Goal: Find specific page/section: Find specific page/section

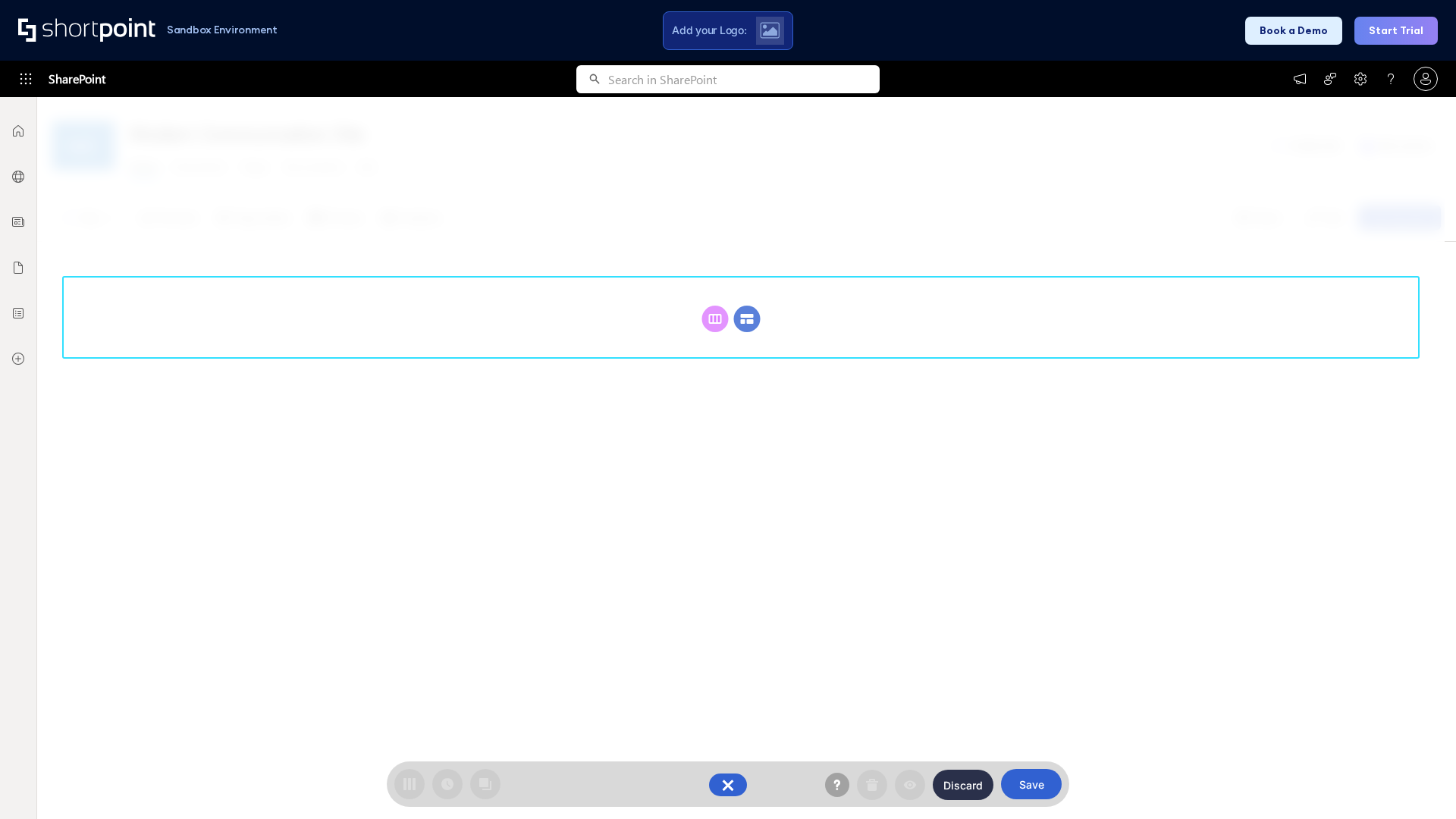
click at [747, 318] on circle at bounding box center [747, 318] width 26 height 26
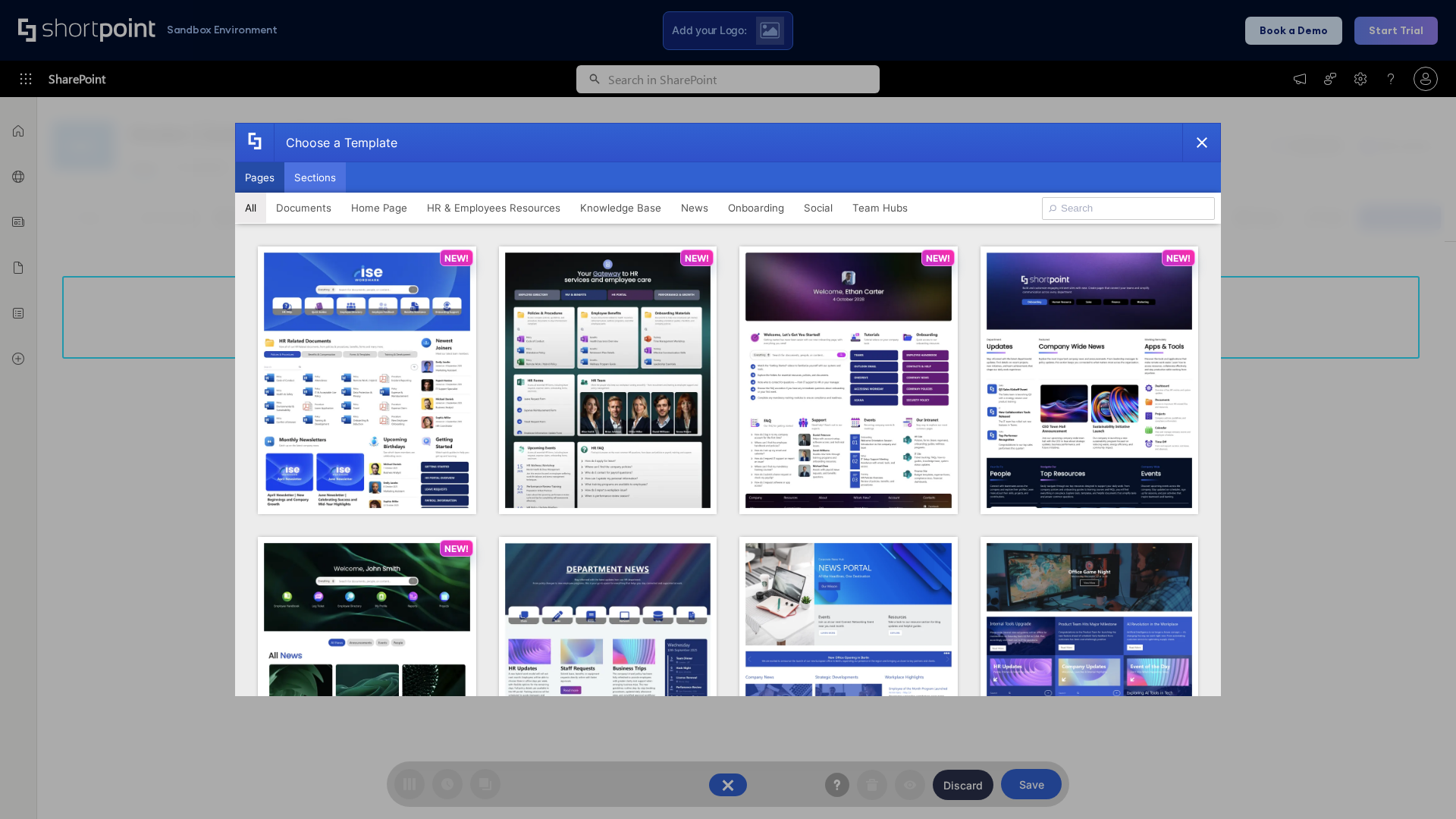
click at [315, 178] on button "Sections" at bounding box center [315, 178] width 62 height 30
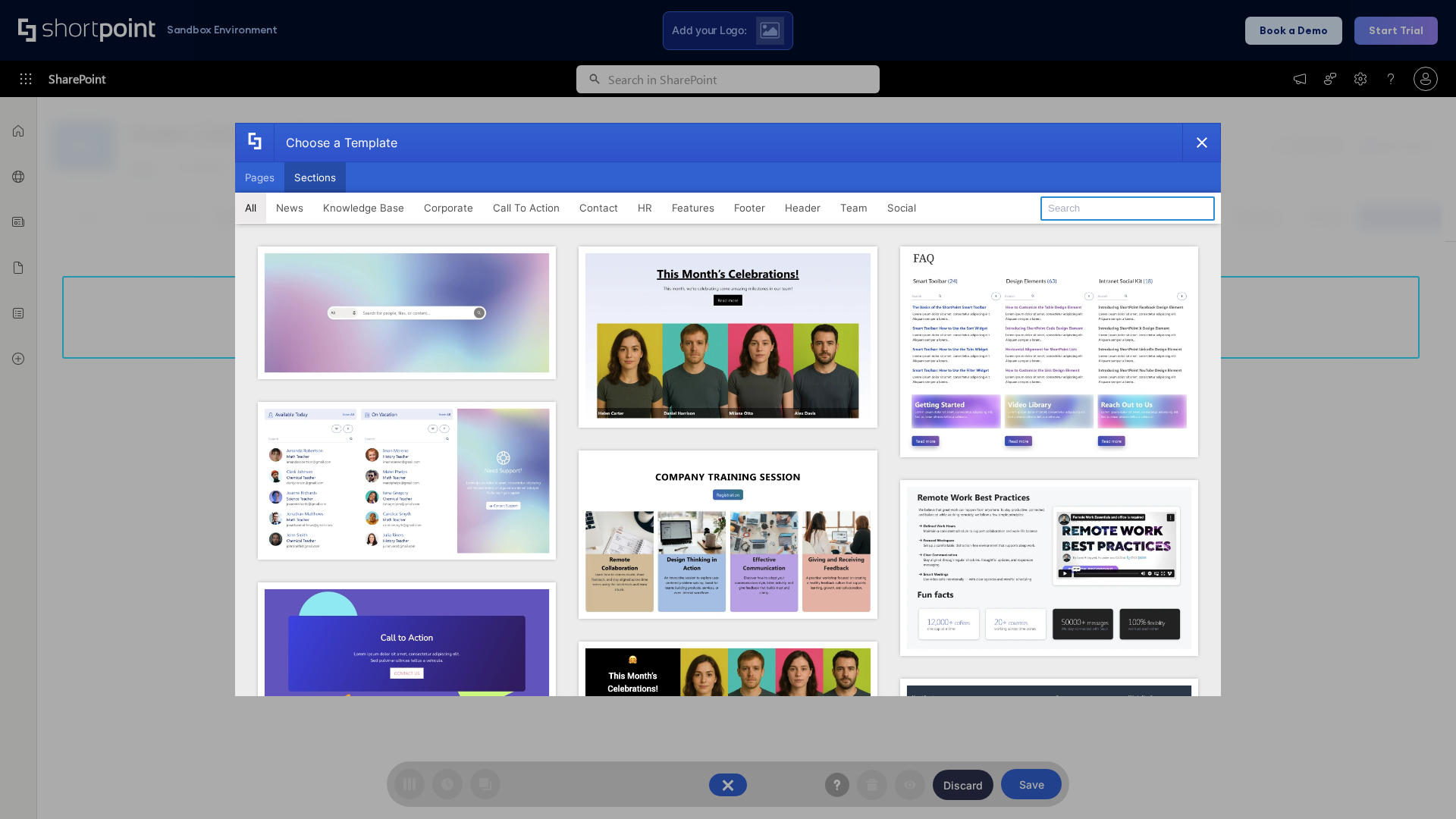
type input "Service Block 3"
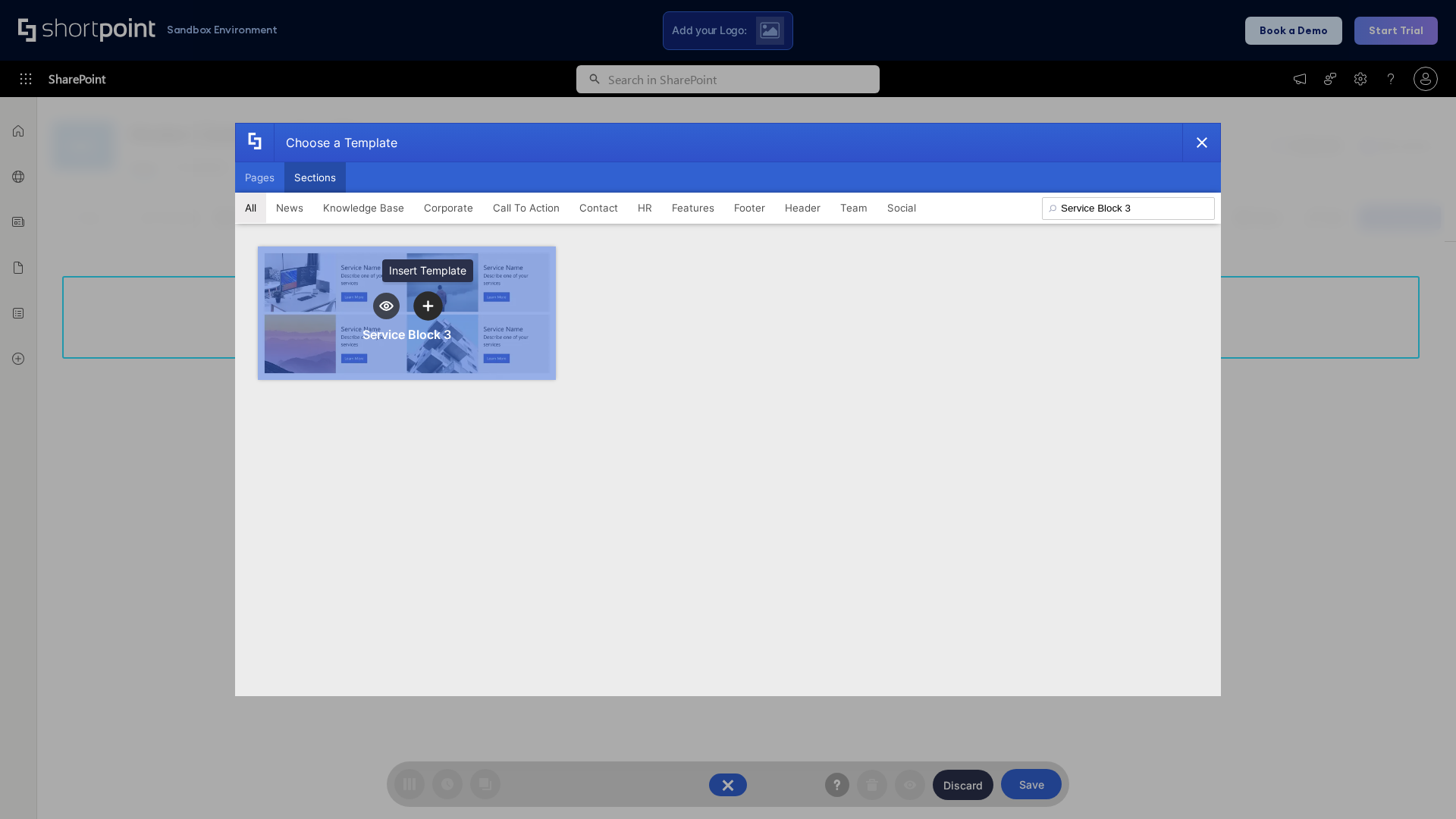
click at [427, 305] on icon "template selector" at bounding box center [427, 305] width 11 height 11
